Goal: Ask a question

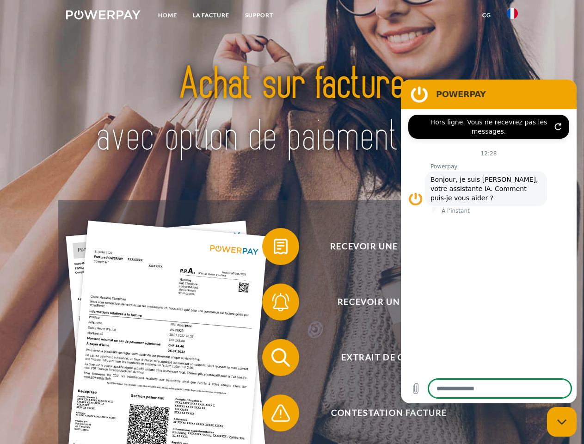
click at [103, 16] on img at bounding box center [103, 14] width 75 height 9
click at [513, 16] on img at bounding box center [512, 13] width 11 height 11
click at [487, 15] on link "CG" at bounding box center [487, 15] width 25 height 17
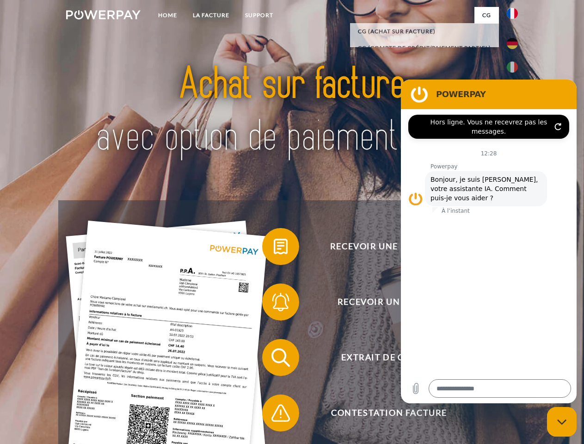
click at [274, 248] on span at bounding box center [267, 247] width 46 height 46
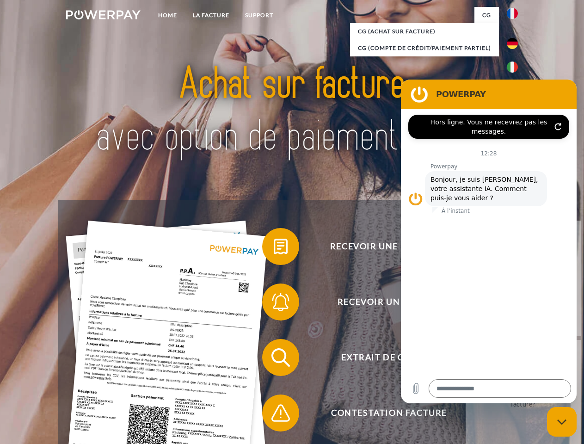
click at [274, 304] on span at bounding box center [267, 302] width 46 height 46
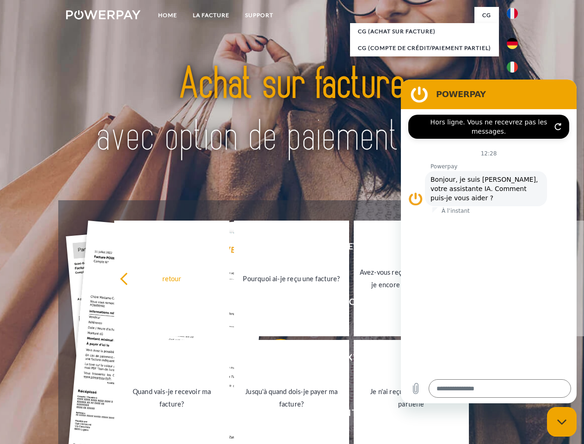
click at [274, 360] on link "Jusqu'à quand dois-je payer ma facture?" at bounding box center [291, 398] width 115 height 116
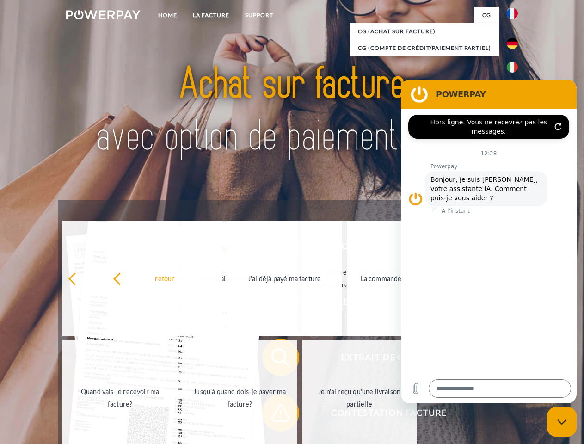
click at [274, 415] on link "Jusqu'à quand dois-je payer ma facture?" at bounding box center [239, 398] width 115 height 116
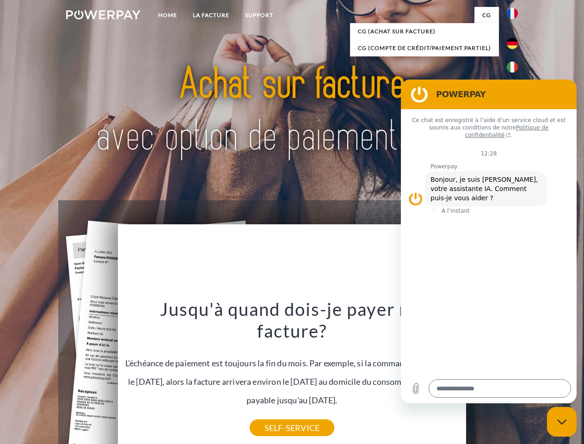
click at [562, 422] on icon "Fermer la fenêtre de messagerie" at bounding box center [563, 422] width 10 height 6
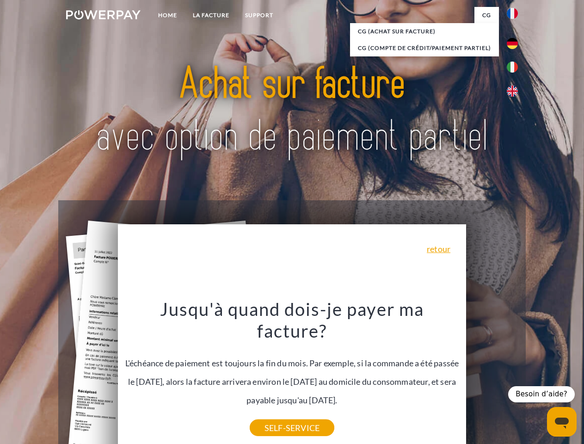
type textarea "*"
